Goal: Task Accomplishment & Management: Use online tool/utility

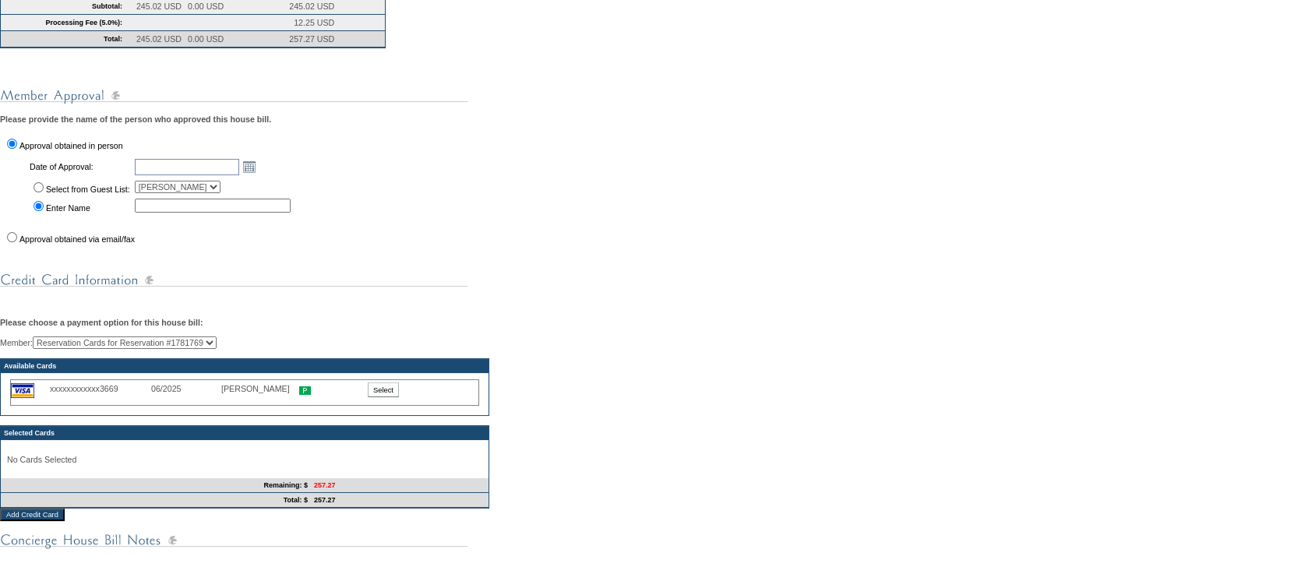
scroll to position [438, 0]
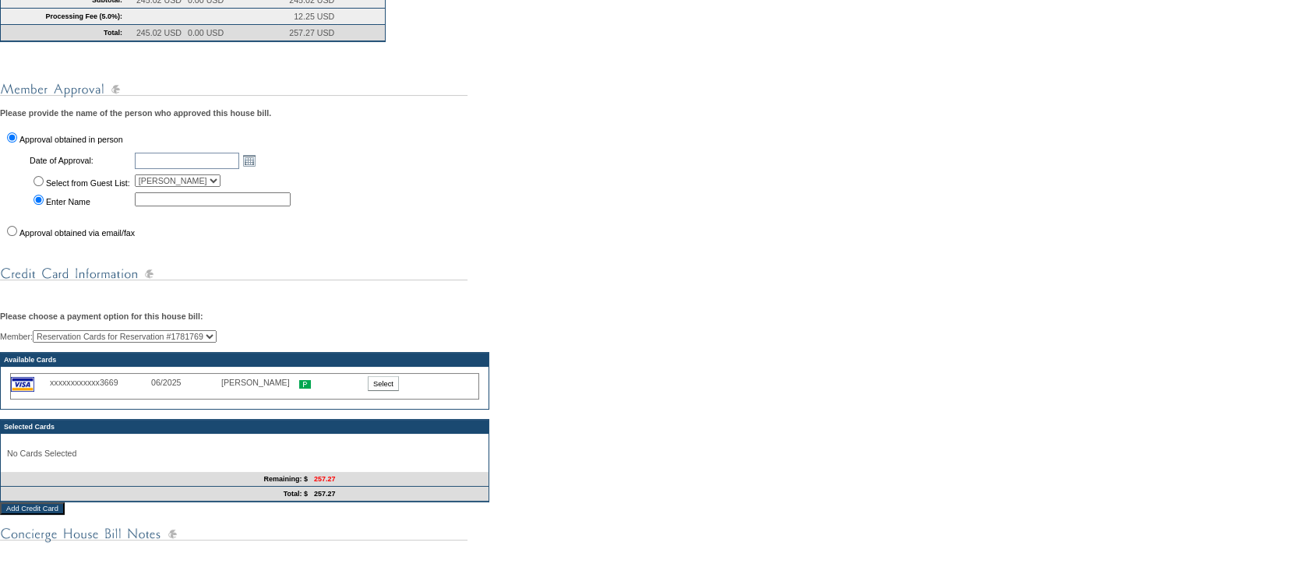
click at [217, 343] on select "Reservation Cards for Reservation #1781769 [PERSON_NAME] (Primary) [PERSON_NAME…" at bounding box center [125, 336] width 184 height 12
click at [359, 368] on div "Member: Reservation Cards for Reservation #1781769 [PERSON_NAME] (Primary) [PER…" at bounding box center [645, 416] width 1291 height 172
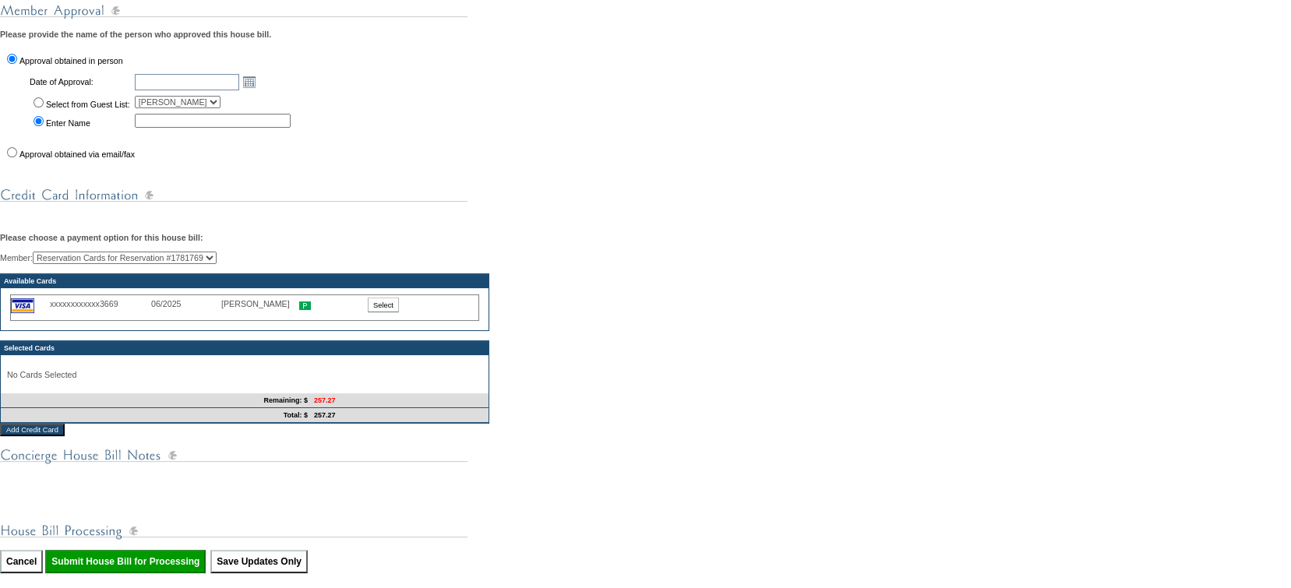
scroll to position [520, 0]
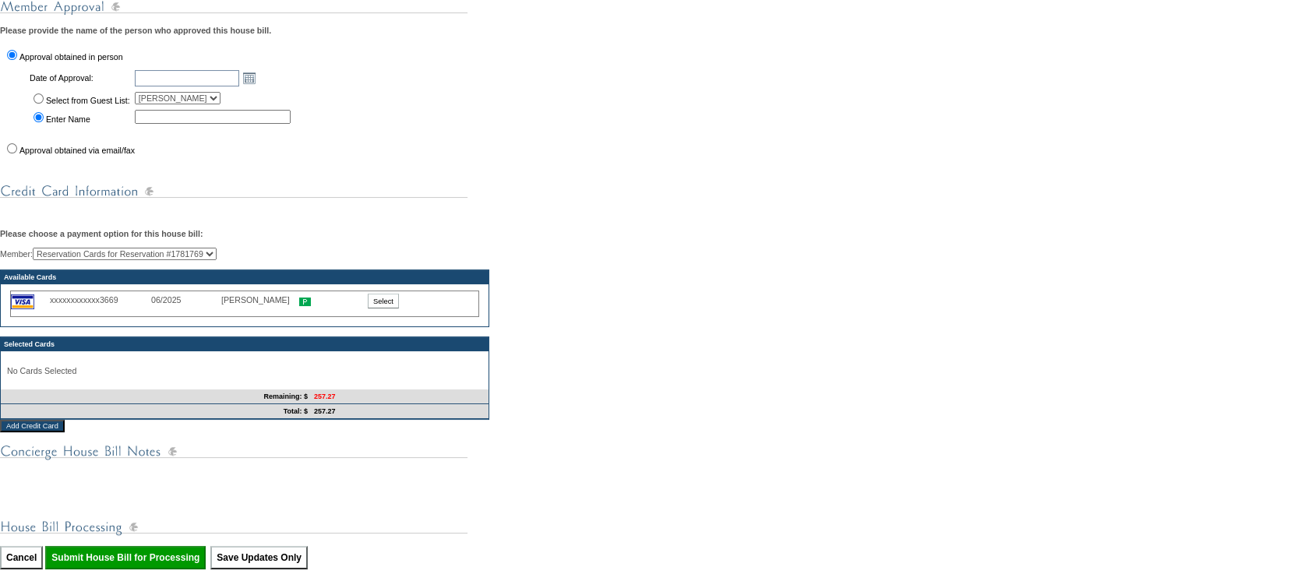
click at [18, 309] on img at bounding box center [22, 301] width 23 height 15
click at [25, 309] on img at bounding box center [22, 301] width 23 height 15
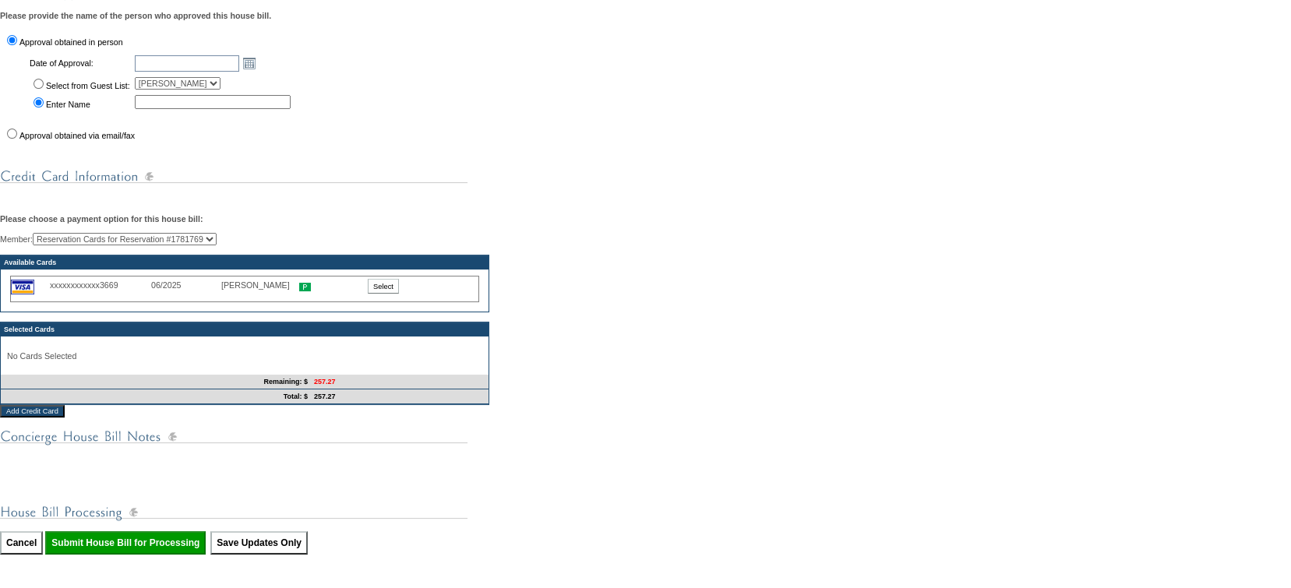
scroll to position [540, 0]
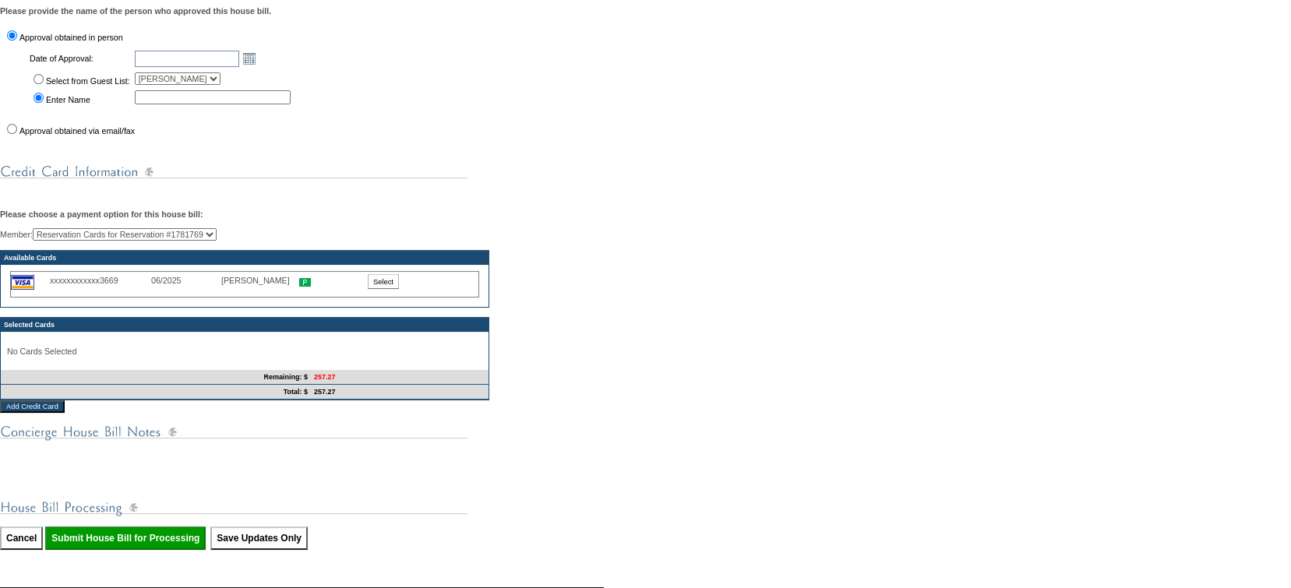
click at [143, 241] on select "Reservation Cards for Reservation #1781769 [PERSON_NAME] (Primary) [PERSON_NAME…" at bounding box center [125, 234] width 184 height 12
select select "59861"
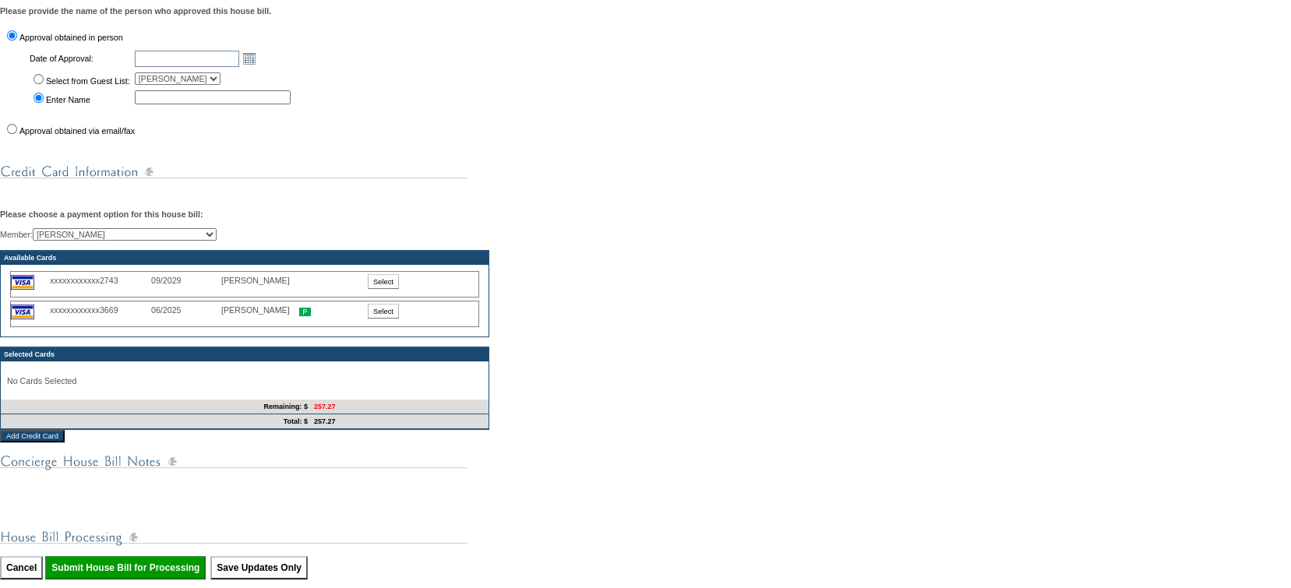
click at [386, 289] on input "Select" at bounding box center [383, 281] width 31 height 15
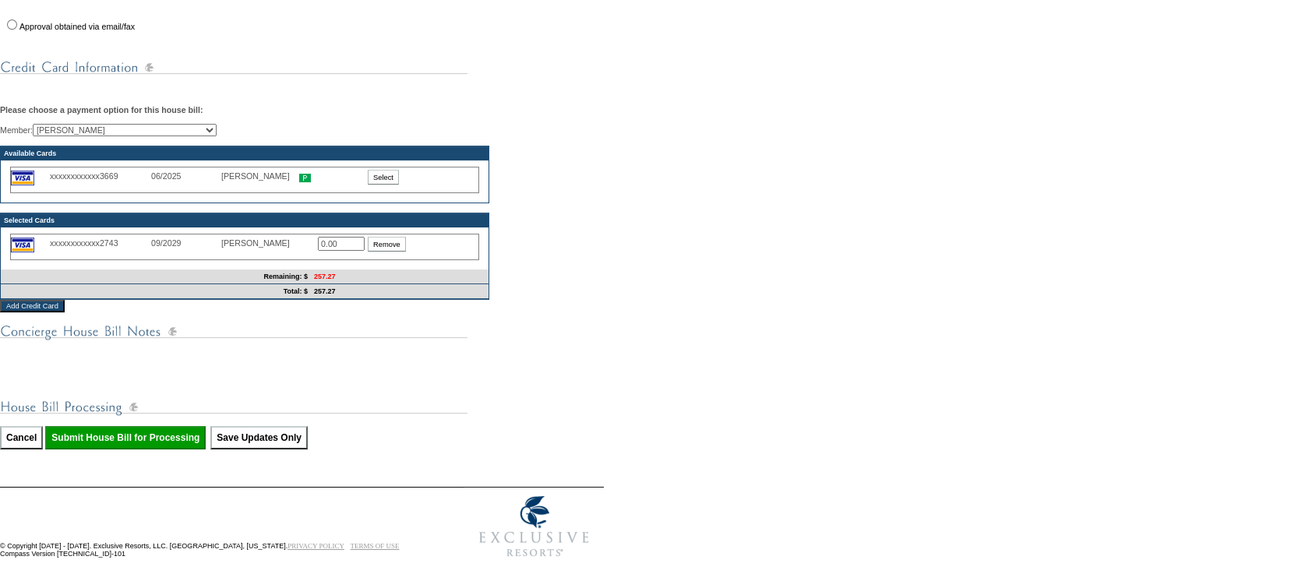
scroll to position [680, 0]
click at [346, 247] on input "0.00" at bounding box center [341, 244] width 47 height 14
drag, startPoint x: 346, startPoint y: 247, endPoint x: 251, endPoint y: 257, distance: 95.6
click at [251, 257] on div "xxxxxxxxxxxx2743 09/2029 [PERSON_NAME] 0.00 Remove" at bounding box center [244, 247] width 469 height 26
type input "257.27"
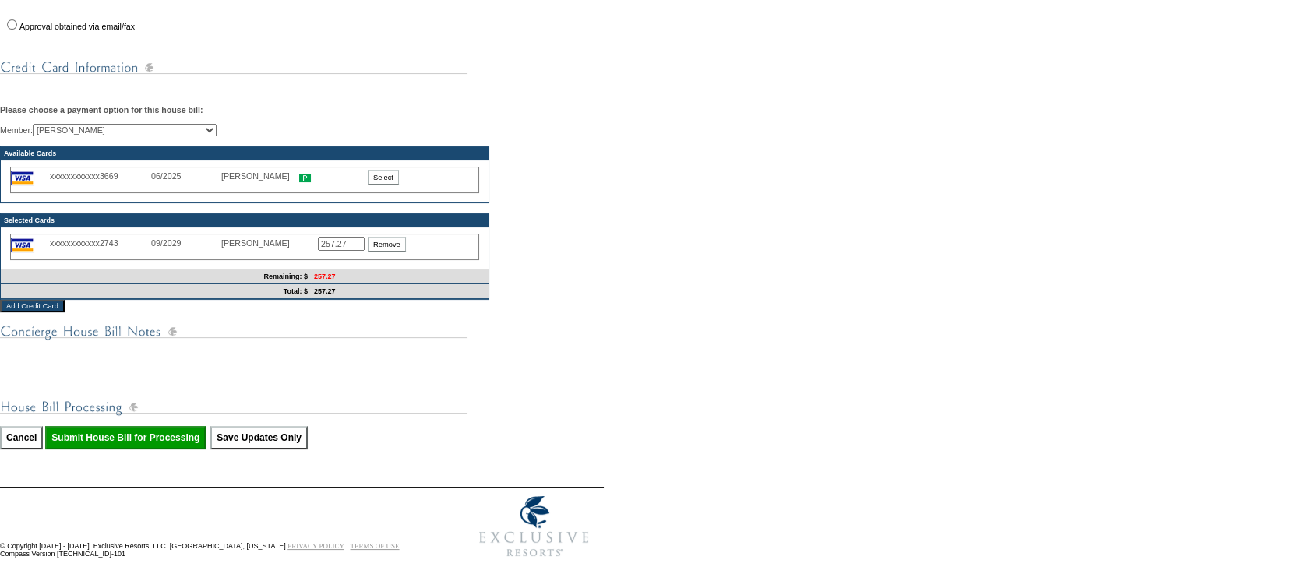
click at [193, 450] on input "Submit House Bill for Processing" at bounding box center [125, 437] width 160 height 23
type input "Processing..."
